Goal: Find specific page/section: Find specific page/section

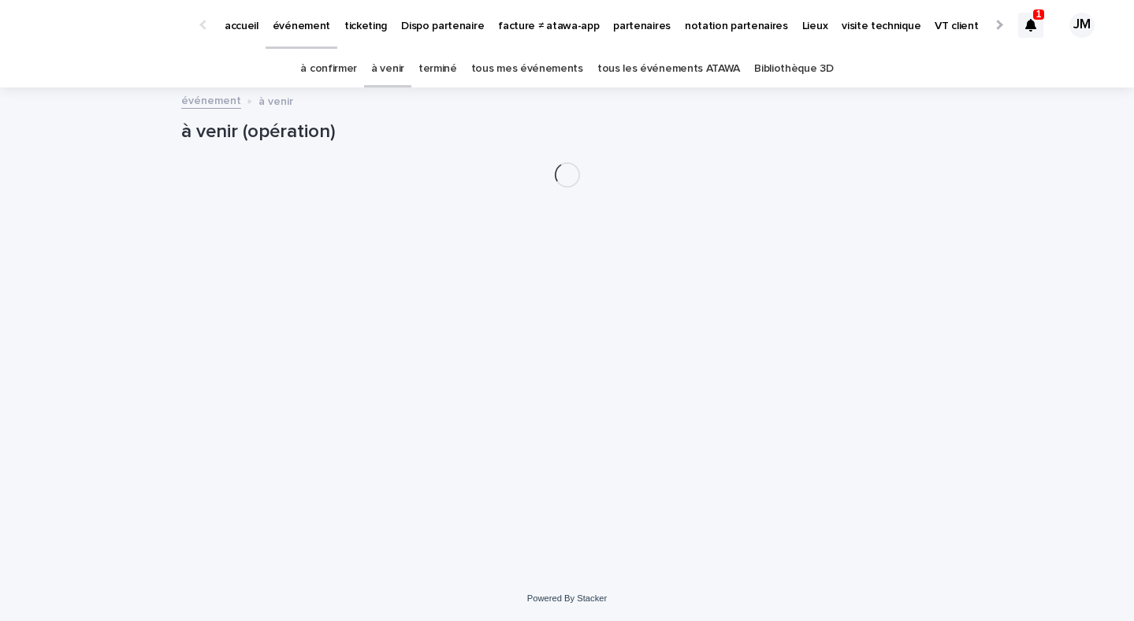
click at [684, 58] on link "tous les événements ATAWA" at bounding box center [668, 68] width 143 height 37
click at [1036, 33] on div at bounding box center [1030, 25] width 25 height 25
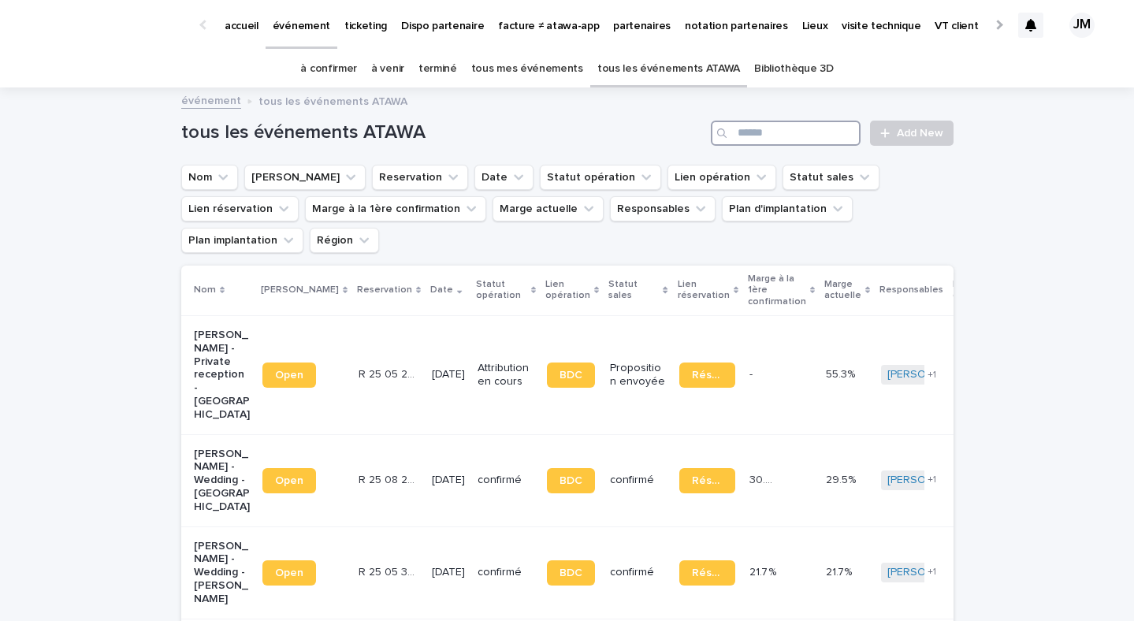
click at [786, 144] on input "Search" at bounding box center [786, 133] width 150 height 25
click at [782, 141] on input "Search" at bounding box center [786, 133] width 150 height 25
click at [757, 131] on input "Search" at bounding box center [786, 133] width 150 height 25
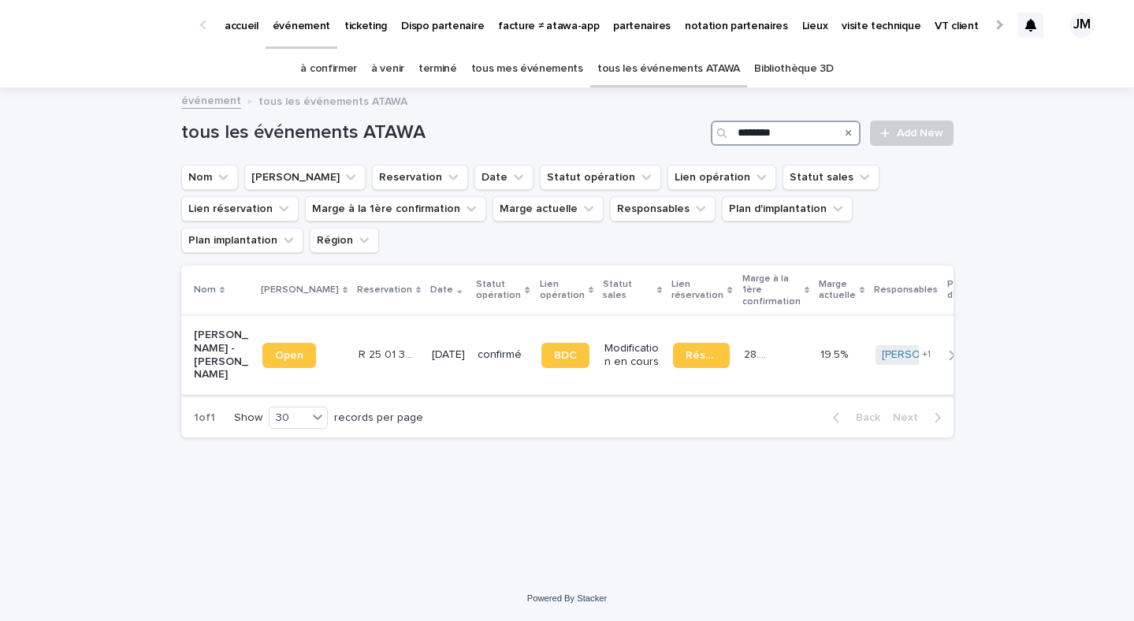
type input "********"
click at [478, 348] on p "confirmé" at bounding box center [503, 354] width 50 height 13
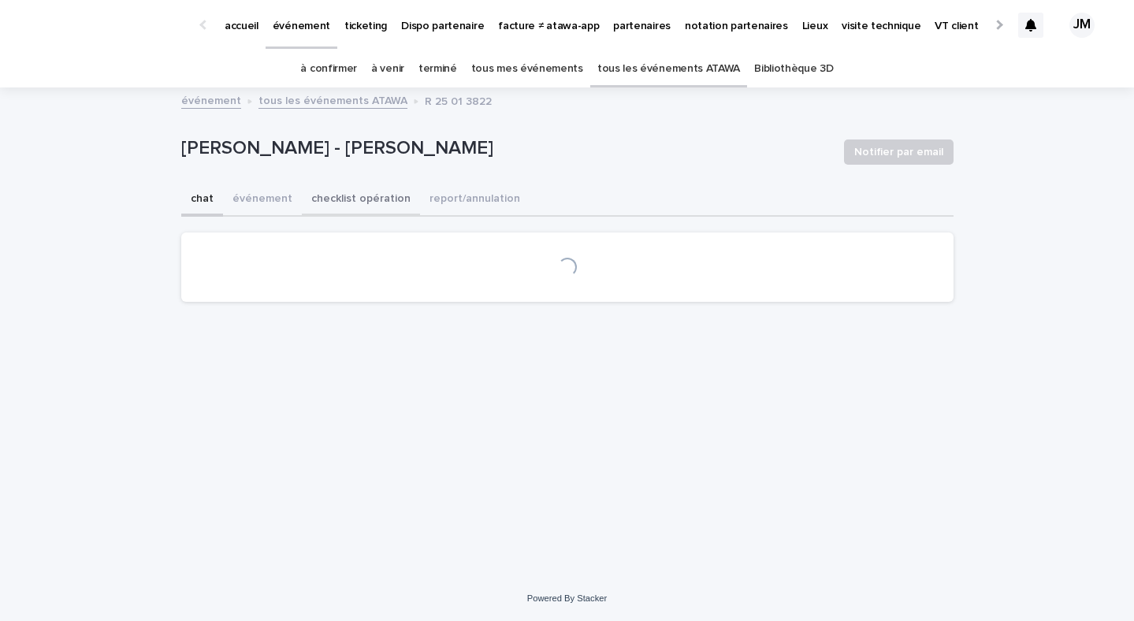
click at [373, 199] on button "checklist opération" at bounding box center [361, 200] width 118 height 33
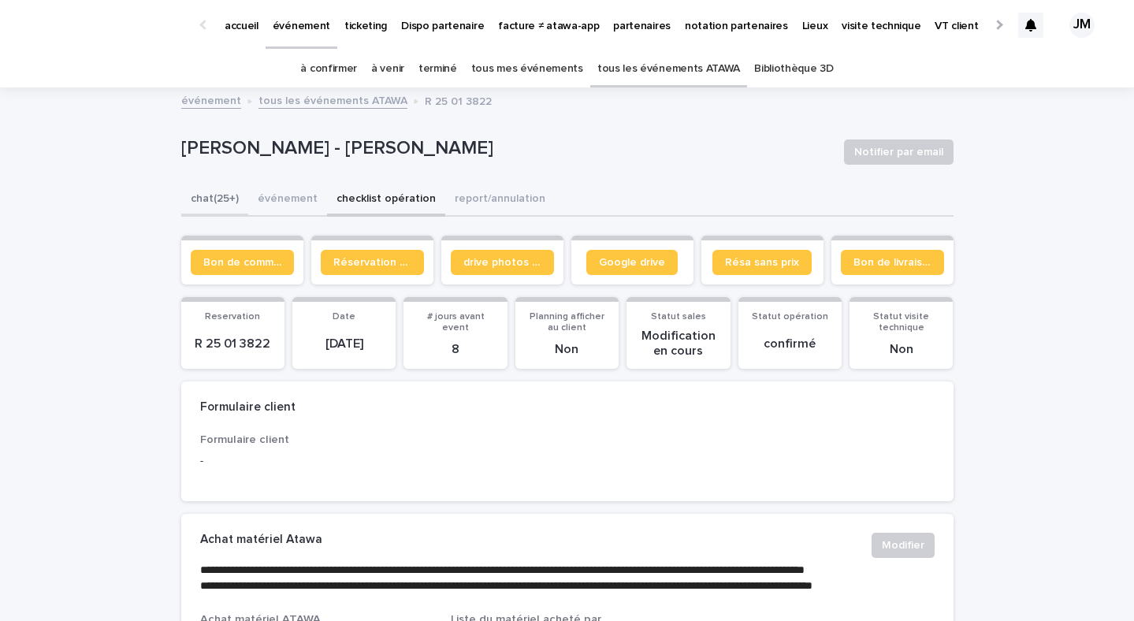
click at [195, 195] on button "chat (25+)" at bounding box center [214, 200] width 67 height 33
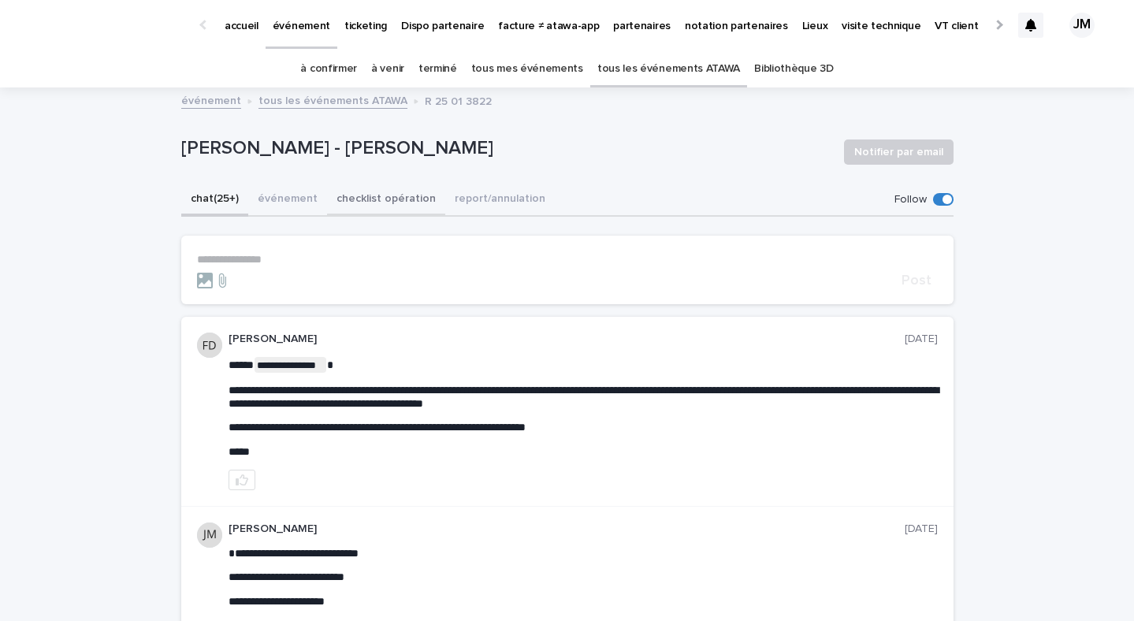
click at [392, 205] on button "checklist opération" at bounding box center [386, 200] width 118 height 33
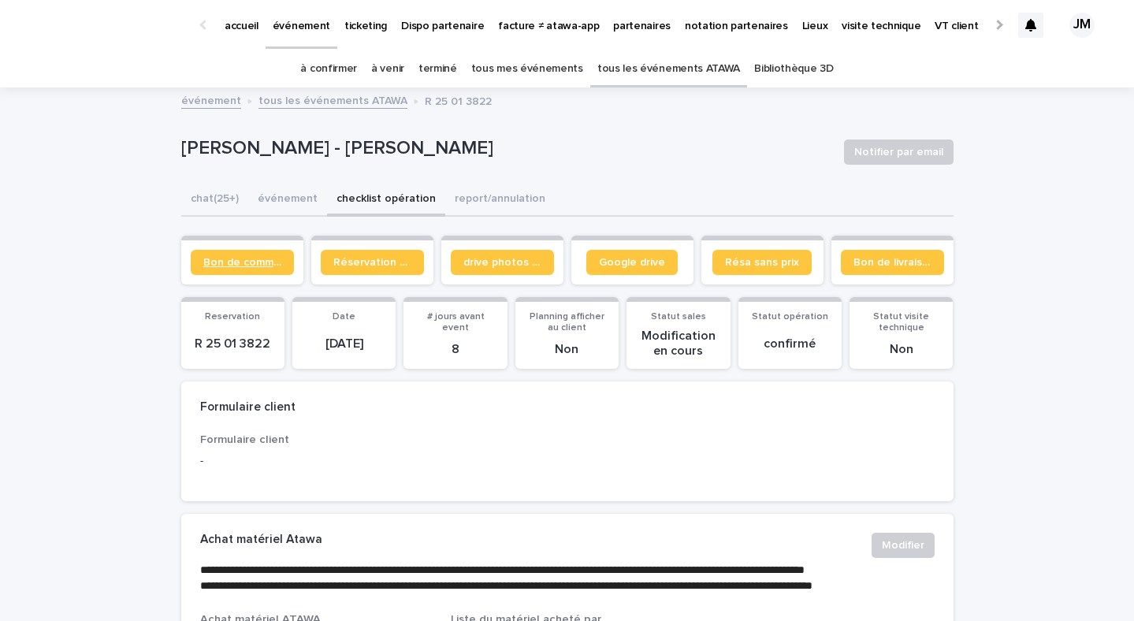
click at [233, 257] on span "Bon de commande" at bounding box center [242, 262] width 78 height 11
click at [340, 76] on link "à confirmer" at bounding box center [328, 68] width 57 height 37
